Goal: Find specific page/section: Find specific page/section

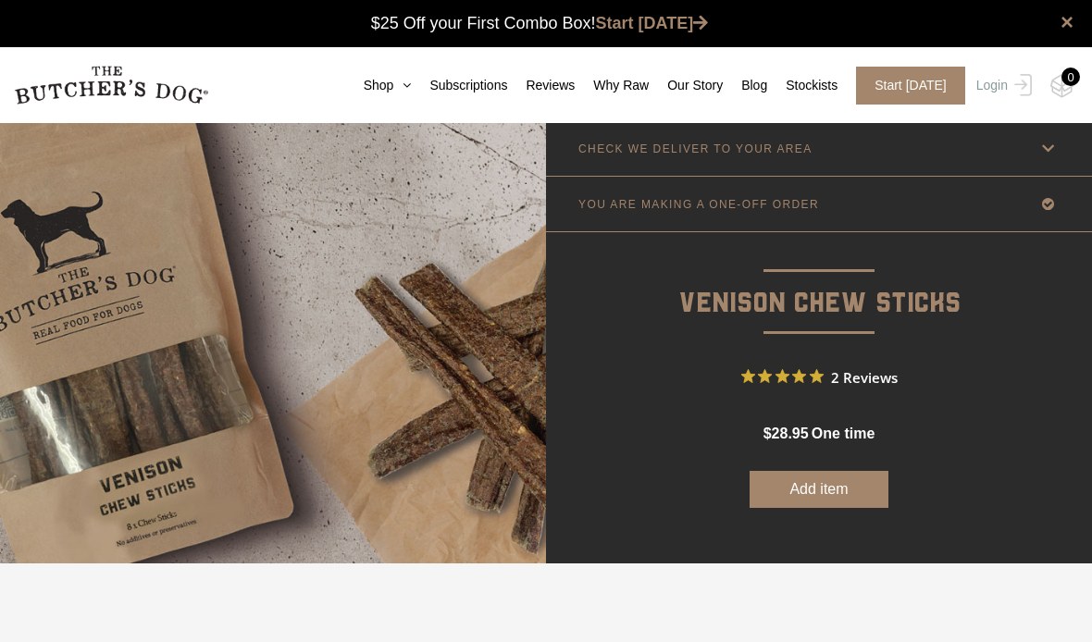
click at [800, 154] on p "CHECK WE DELIVER TO YOUR AREA" at bounding box center [695, 148] width 234 height 13
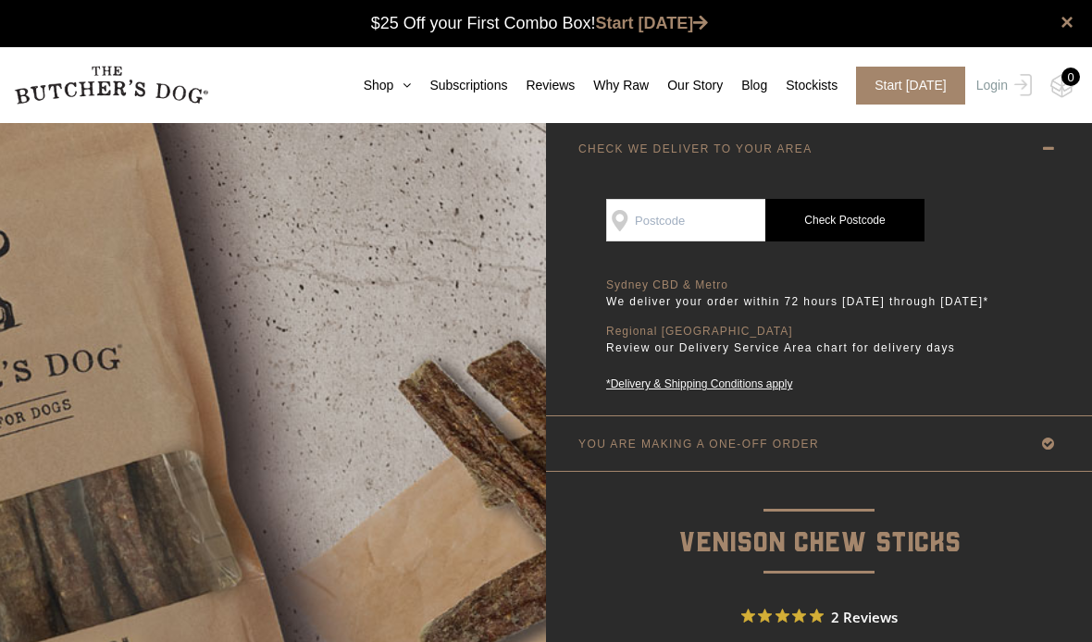
click at [667, 208] on input "SEE IF WE DELIVER TO YOUR DOOR" at bounding box center [685, 220] width 159 height 43
type input "2340"
click at [855, 216] on link "Check Postcode" at bounding box center [844, 221] width 159 height 43
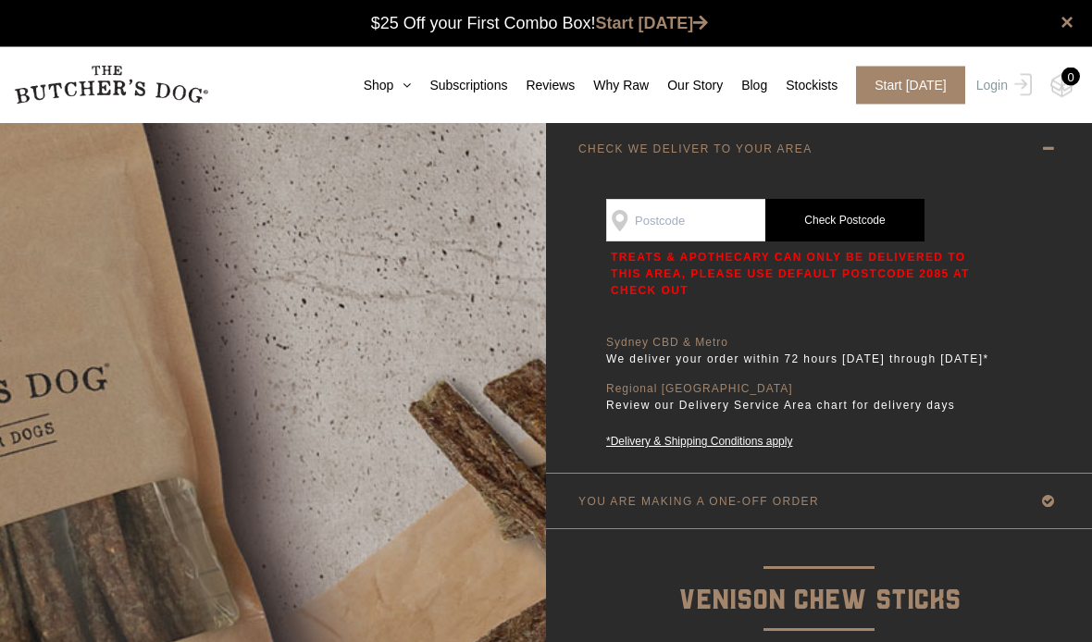
click at [682, 235] on input "SEE IF WE DELIVER TO YOUR DOOR" at bounding box center [685, 221] width 159 height 43
type input "4217"
click at [852, 208] on link "Check Postcode" at bounding box center [844, 221] width 159 height 43
click at [394, 362] on img at bounding box center [273, 491] width 546 height 739
click at [387, 90] on link "Shop" at bounding box center [378, 85] width 67 height 19
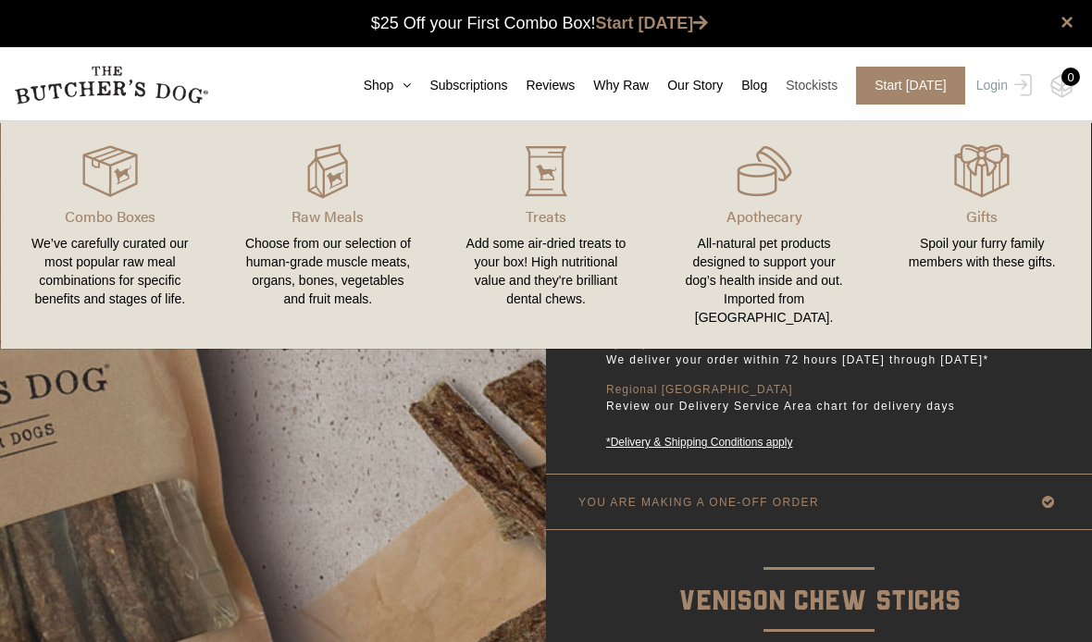
click at [812, 94] on link "Stockists" at bounding box center [802, 85] width 70 height 19
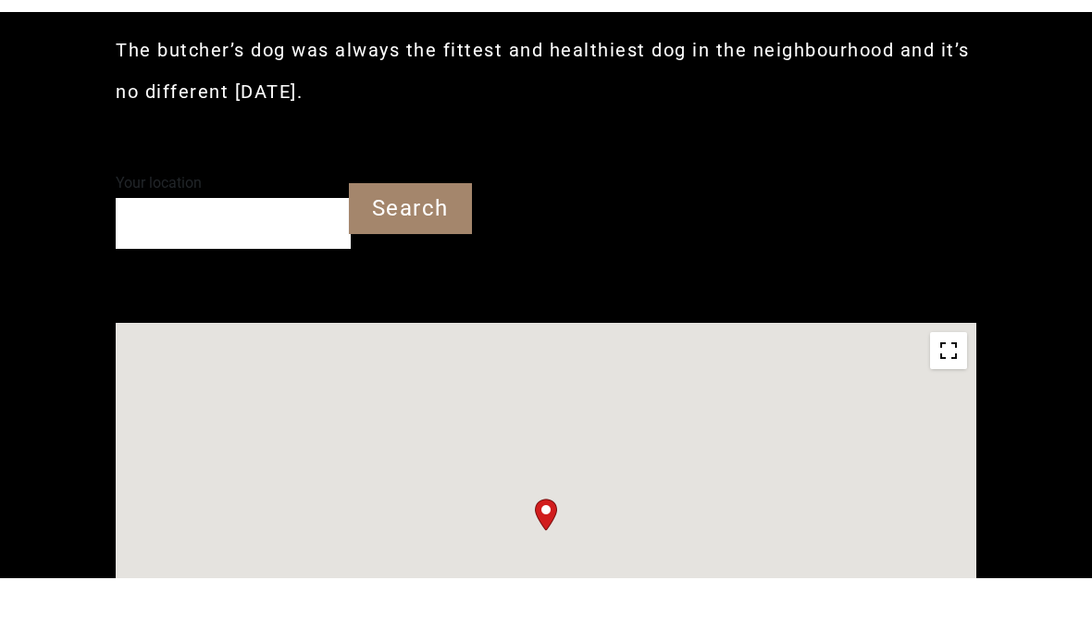
type input "4217"
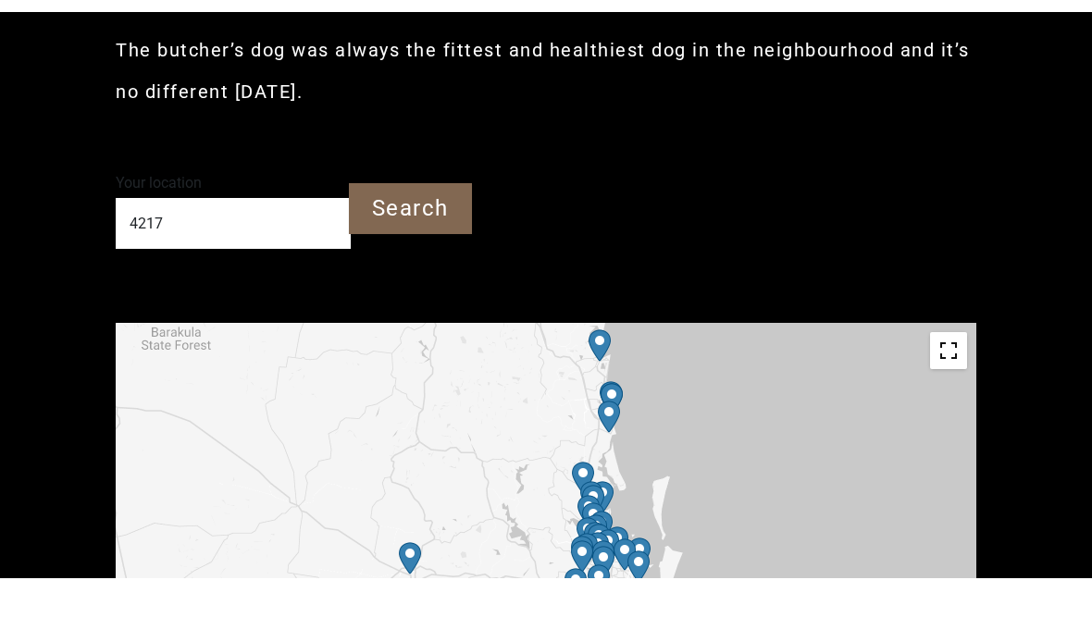
click at [432, 272] on input "Search" at bounding box center [410, 273] width 123 height 51
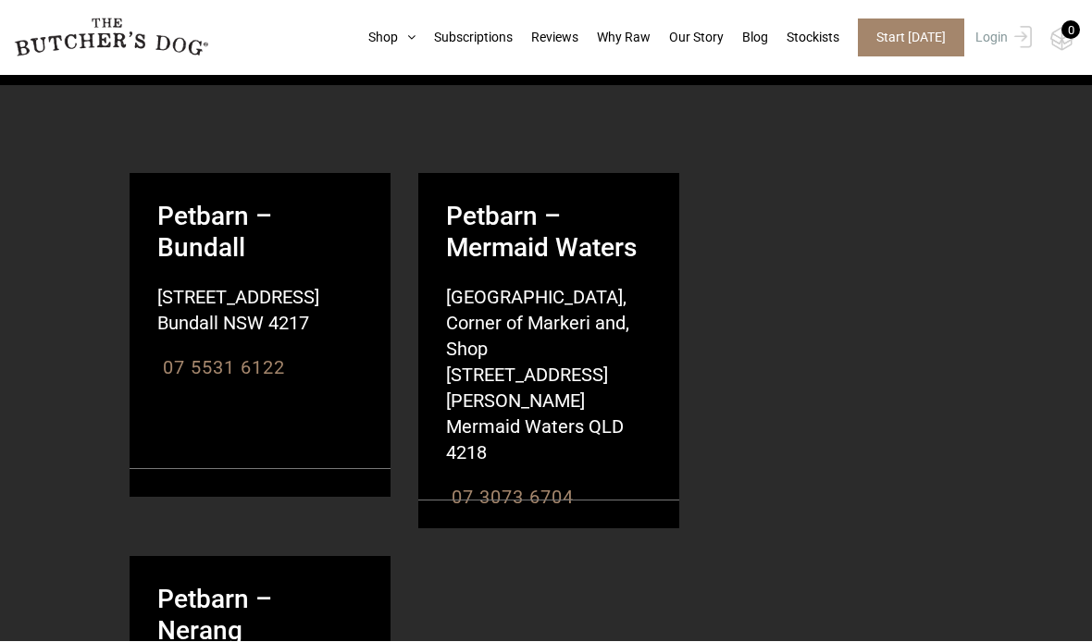
scroll to position [1237, 0]
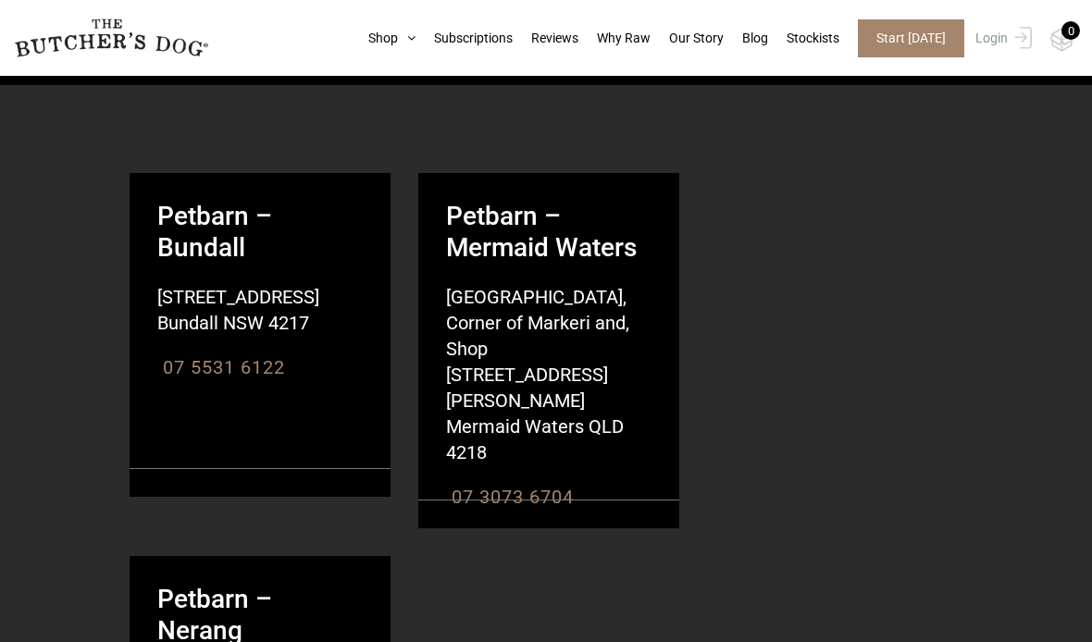
click at [206, 235] on p "Petbarn – Bundall 40 Upton St Bundall NSW 4217 australia" at bounding box center [260, 254] width 261 height 163
click at [304, 219] on strong "Petbarn – Bundall" at bounding box center [260, 218] width 261 height 91
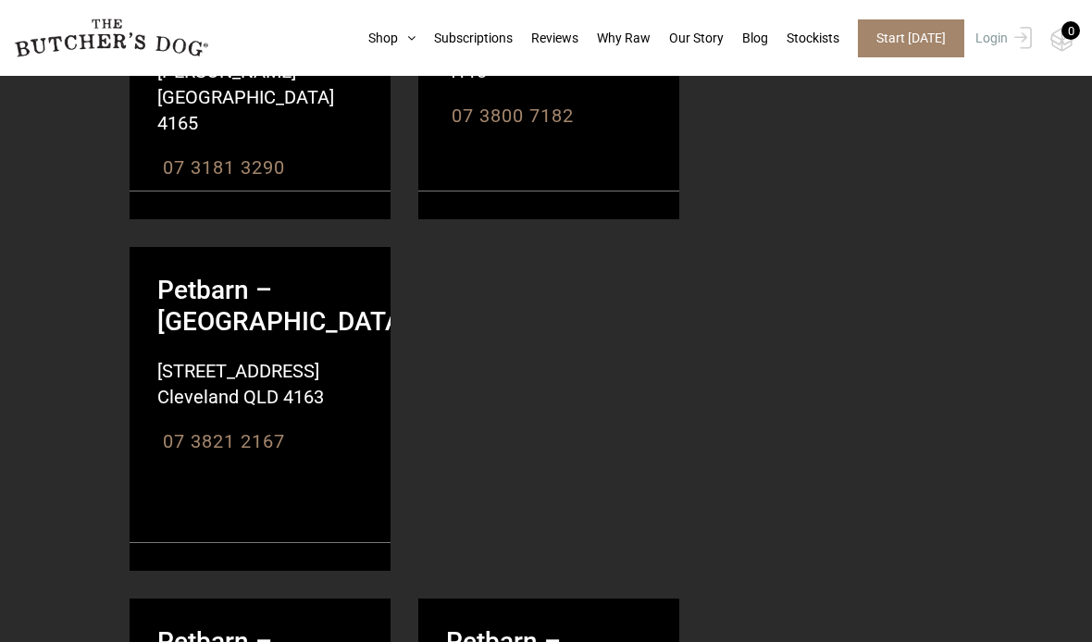
scroll to position [3652, 0]
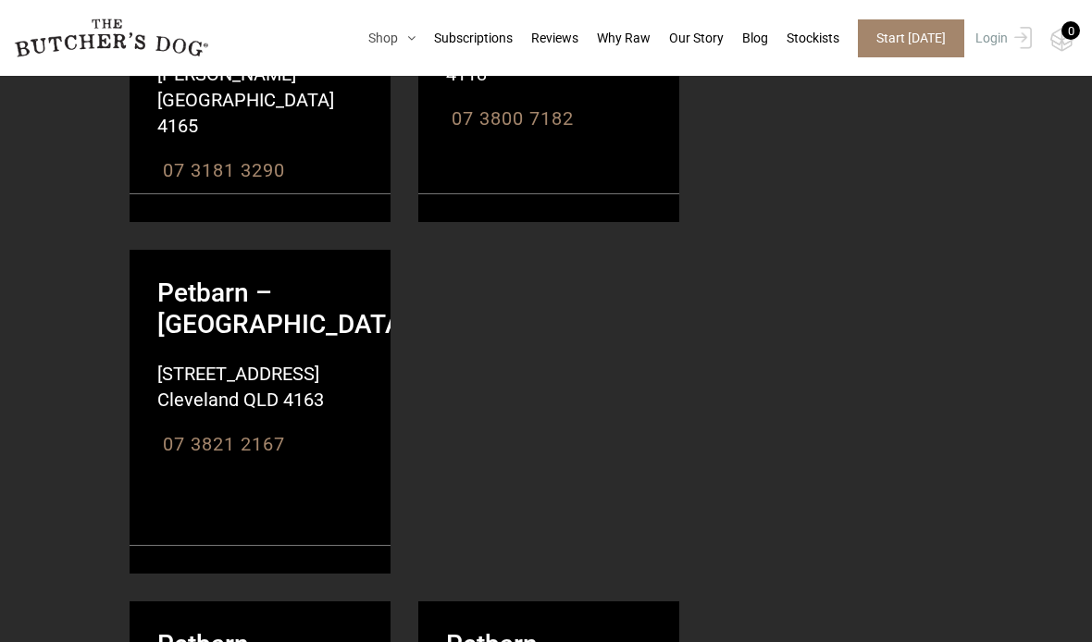
click at [364, 46] on link "Shop" at bounding box center [383, 38] width 66 height 19
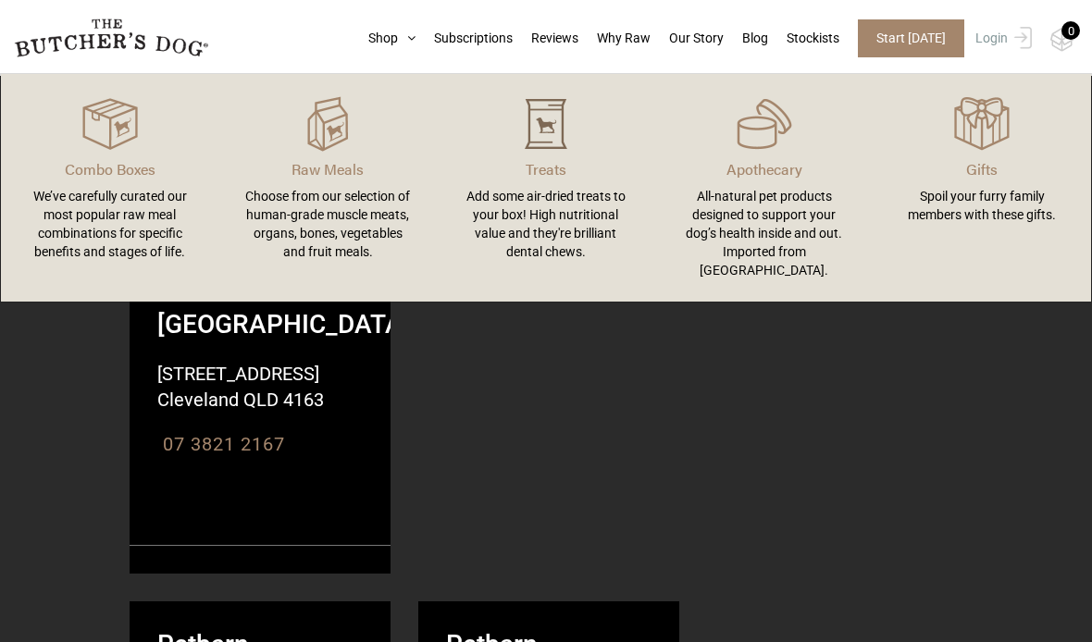
click at [541, 138] on img at bounding box center [546, 124] width 56 height 56
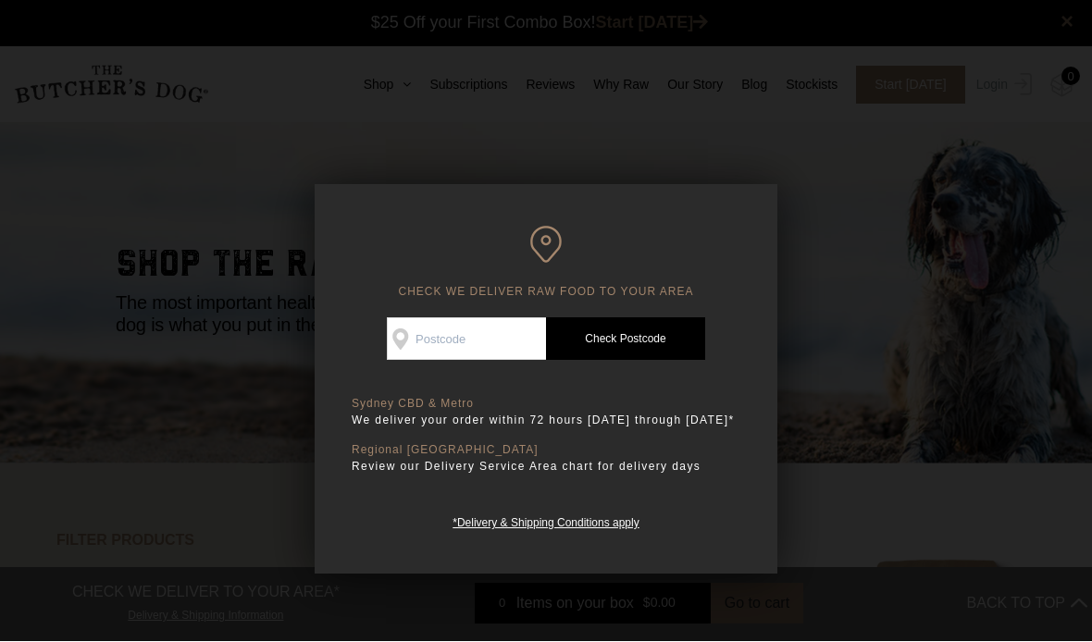
click at [464, 332] on input "Check Availability At" at bounding box center [466, 339] width 159 height 43
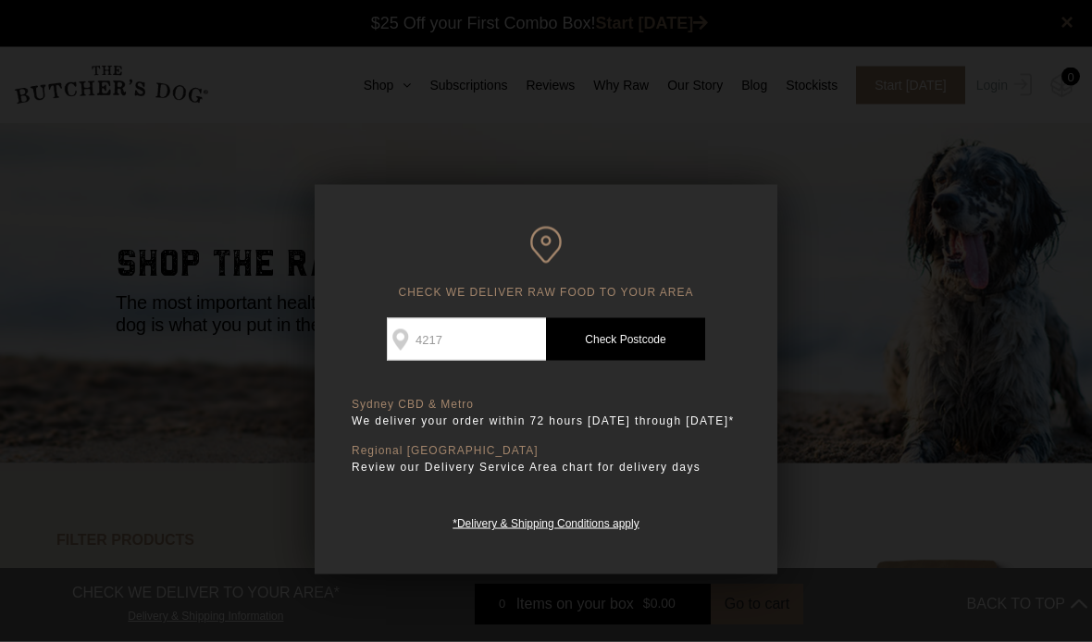
type input "4217"
click at [624, 329] on link "Check Postcode" at bounding box center [625, 339] width 159 height 43
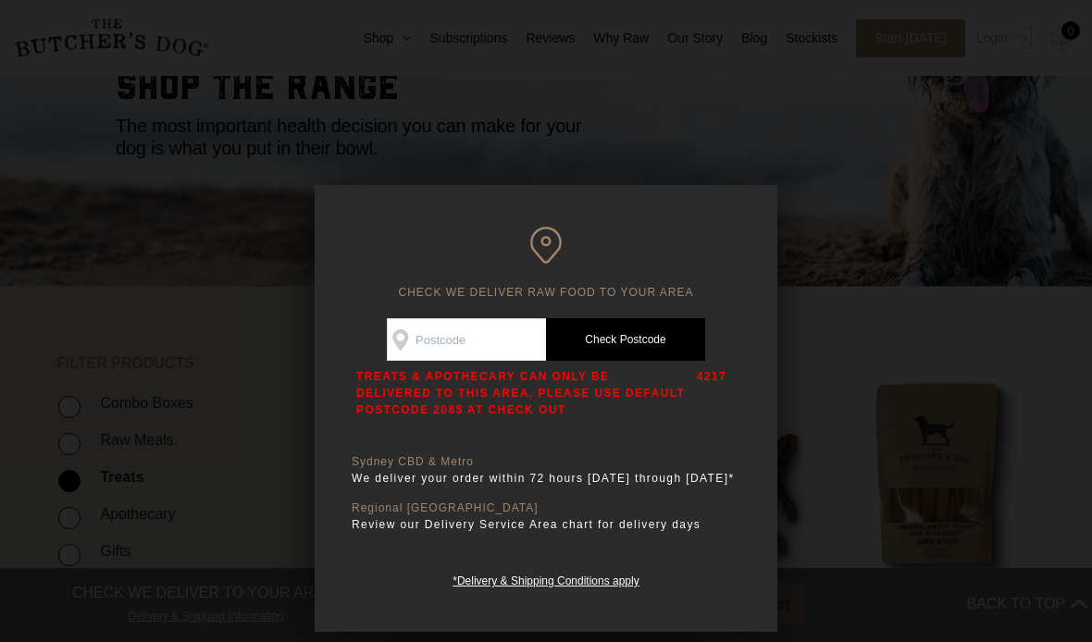
scroll to position [176, 0]
click at [904, 278] on div at bounding box center [546, 321] width 1092 height 642
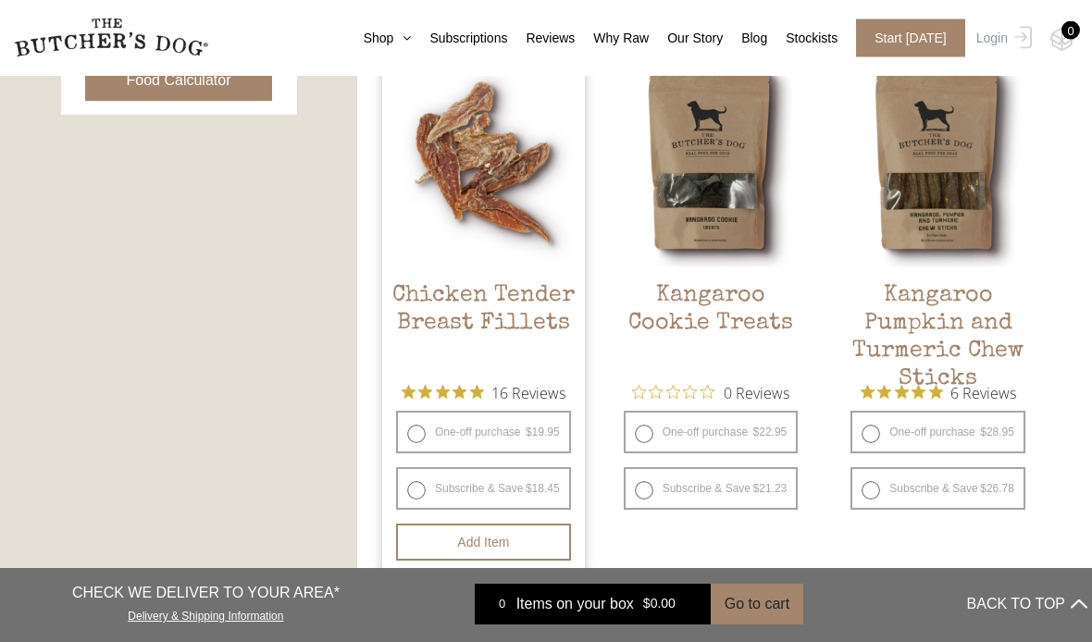
scroll to position [1013, 0]
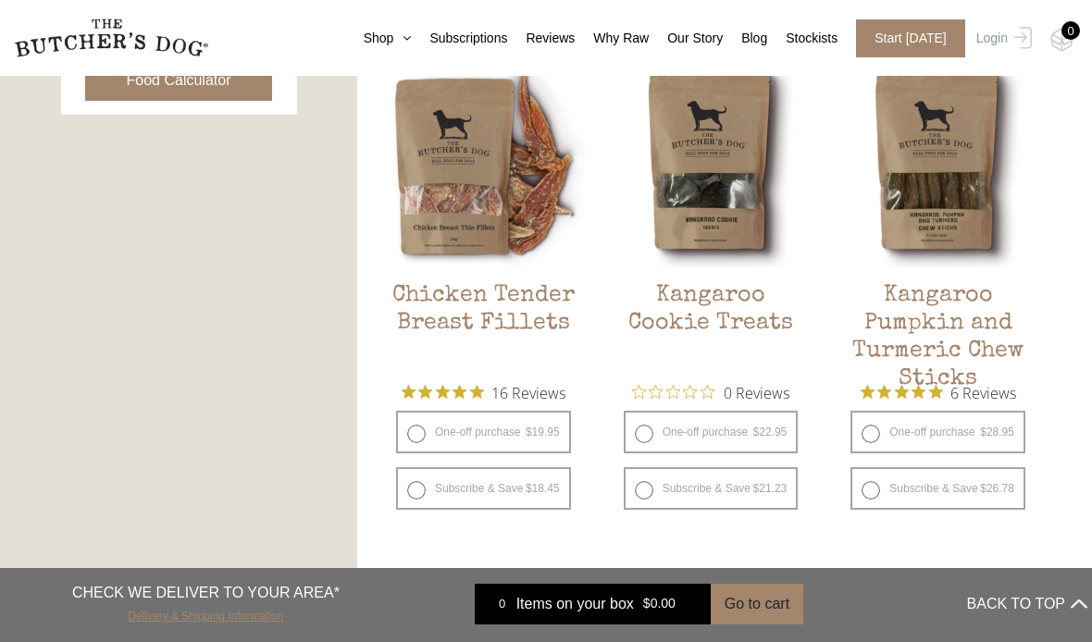
click at [198, 623] on link "Delivery & Shipping Information" at bounding box center [205, 614] width 155 height 18
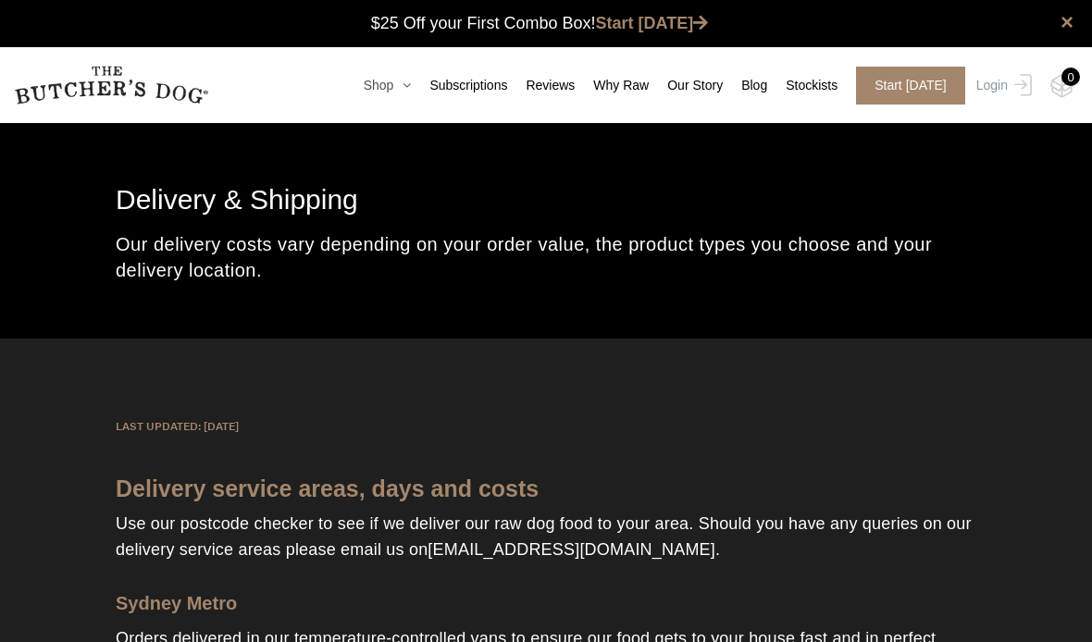
click at [380, 87] on link "Shop" at bounding box center [378, 85] width 67 height 19
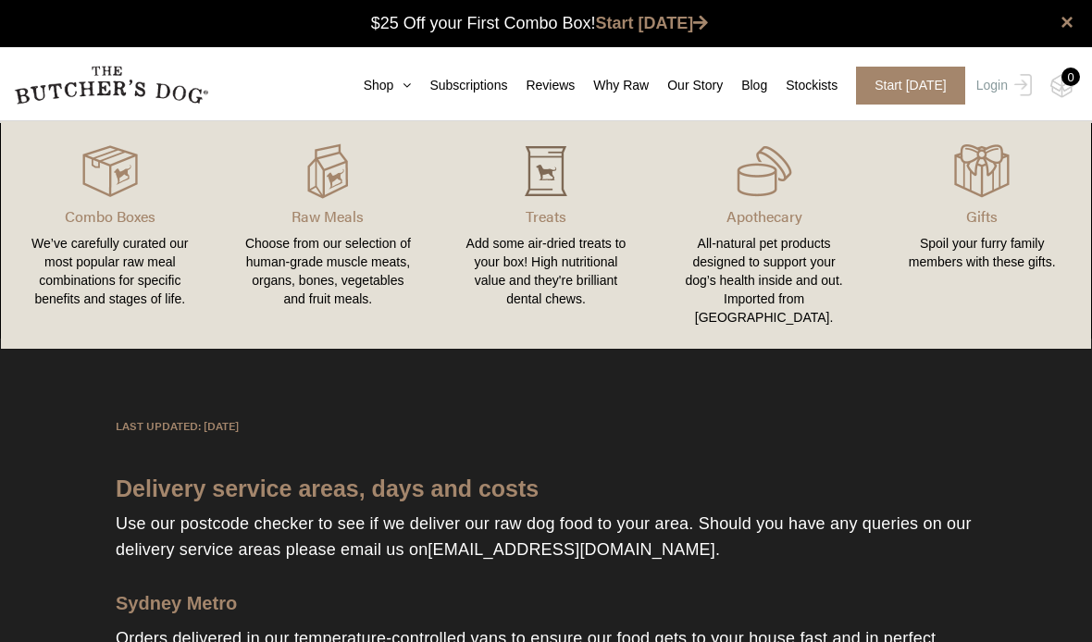
click at [559, 179] on img at bounding box center [546, 171] width 56 height 56
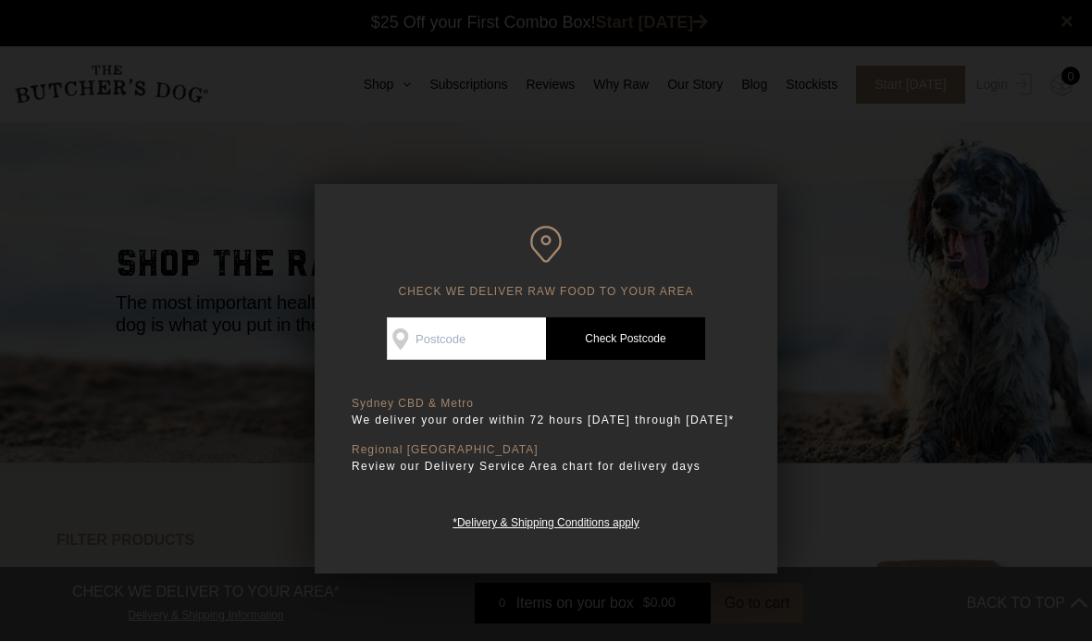
click at [883, 295] on div at bounding box center [546, 321] width 1092 height 642
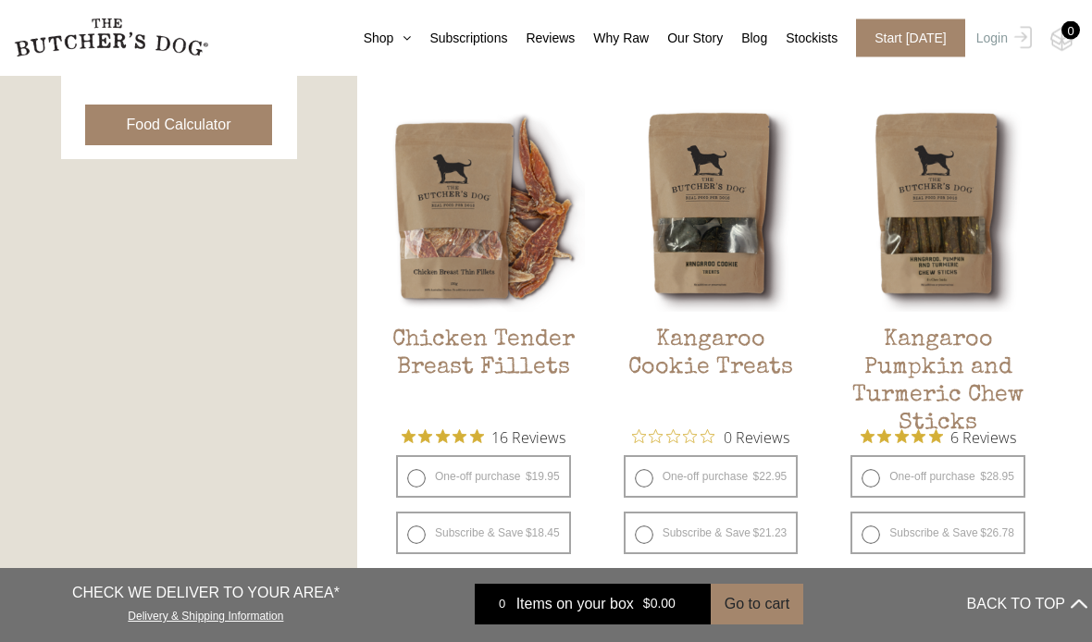
scroll to position [968, 0]
click at [811, 39] on link "Stockists" at bounding box center [802, 38] width 70 height 19
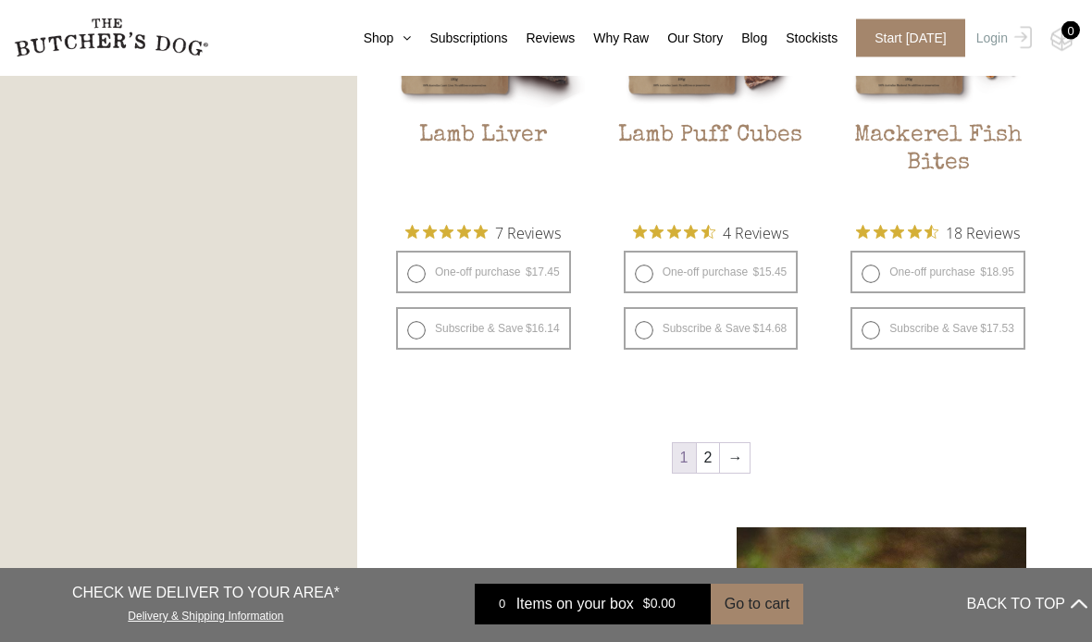
scroll to position [2215, 0]
click at [714, 454] on link "2" at bounding box center [708, 458] width 23 height 30
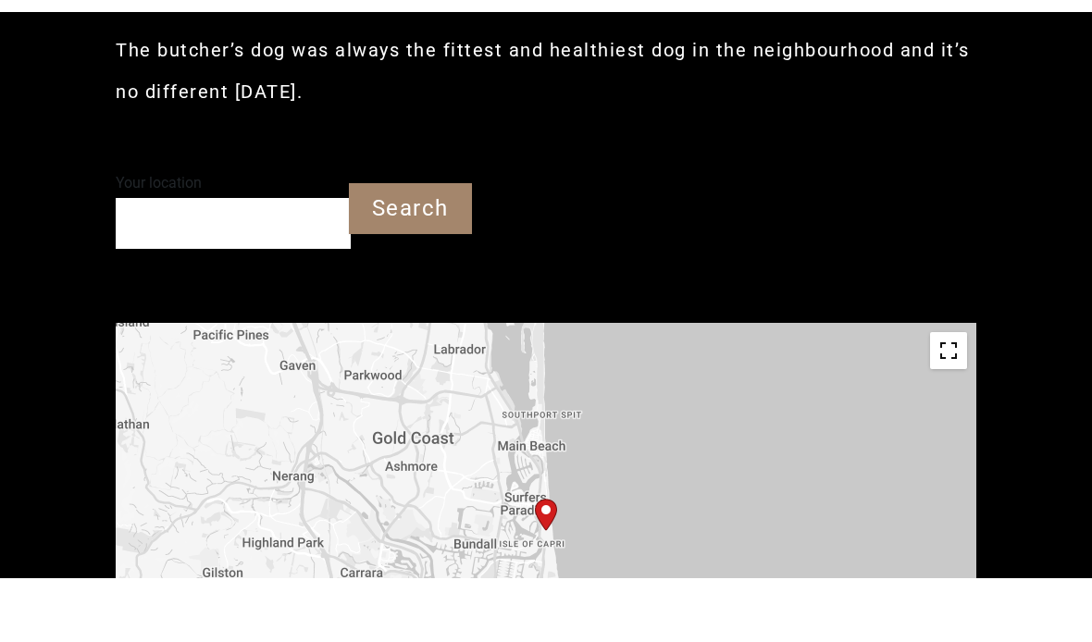
type input "4217"
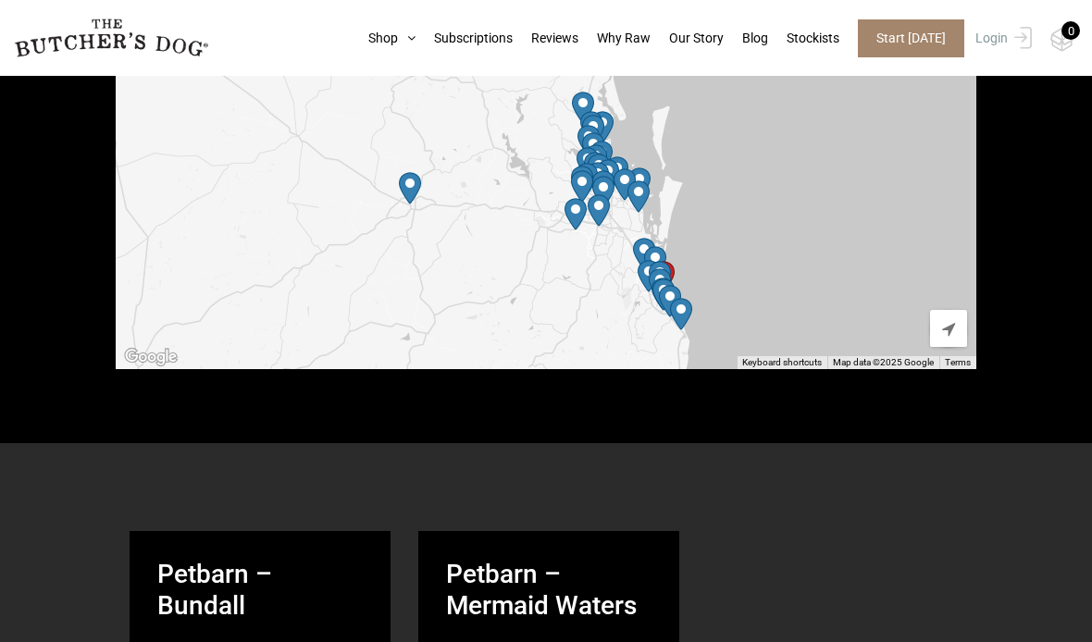
scroll to position [876, 0]
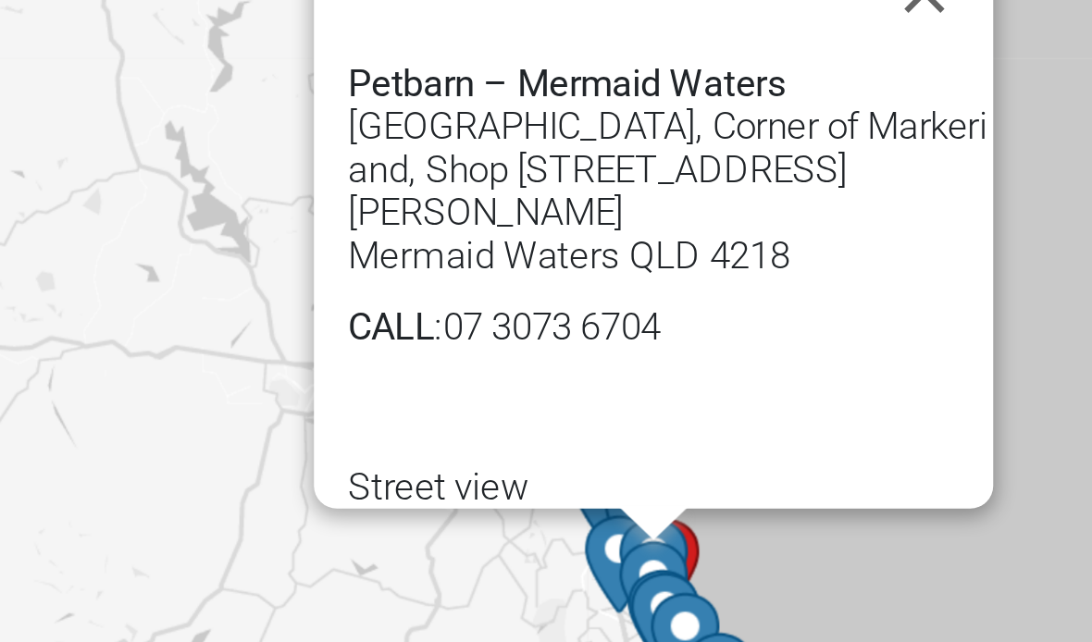
click at [335, 93] on div "Petbarn – Mermaid Waters [GEOGRAPHIC_DATA], [GEOGRAPHIC_DATA] and, Shop [STREET…" at bounding box center [546, 164] width 860 height 416
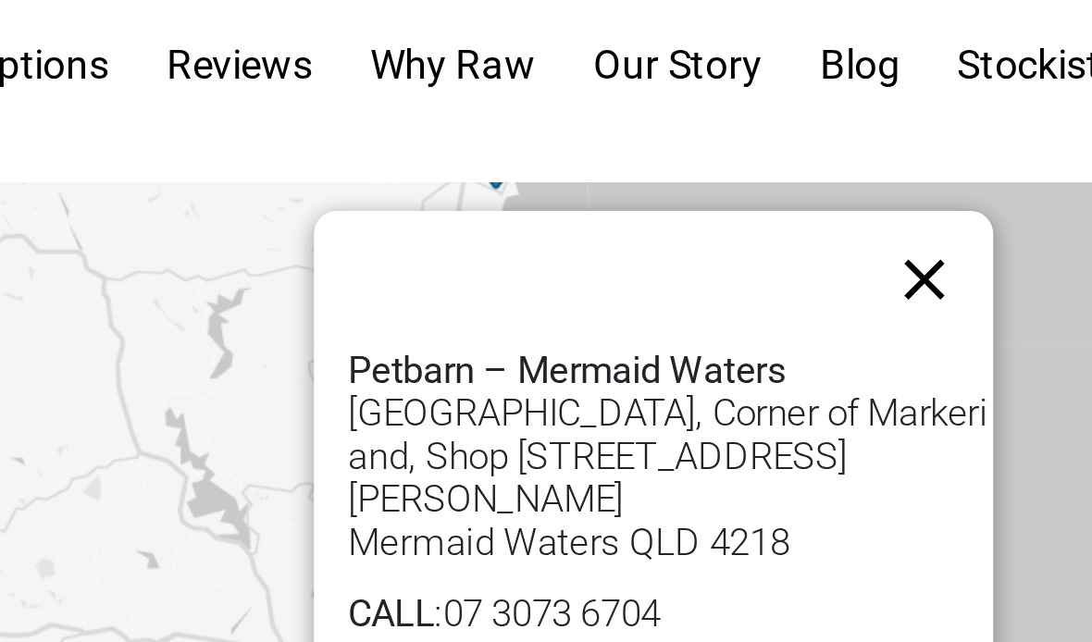
click at [754, 85] on button "Close" at bounding box center [776, 107] width 44 height 44
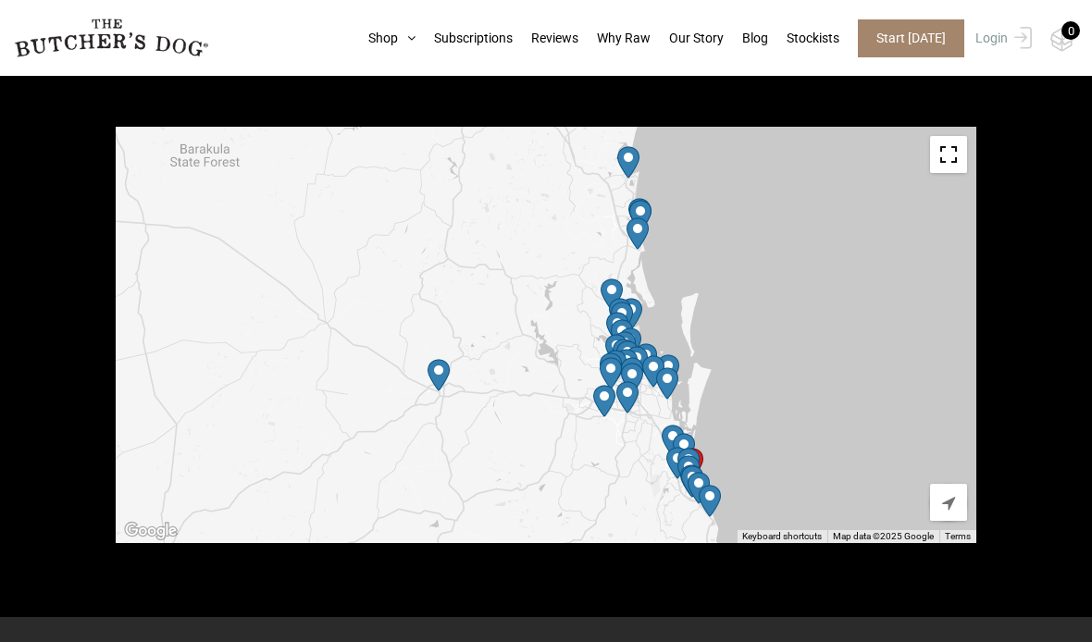
scroll to position [688, 0]
